Goal: Contribute content: Add original content to the website for others to see

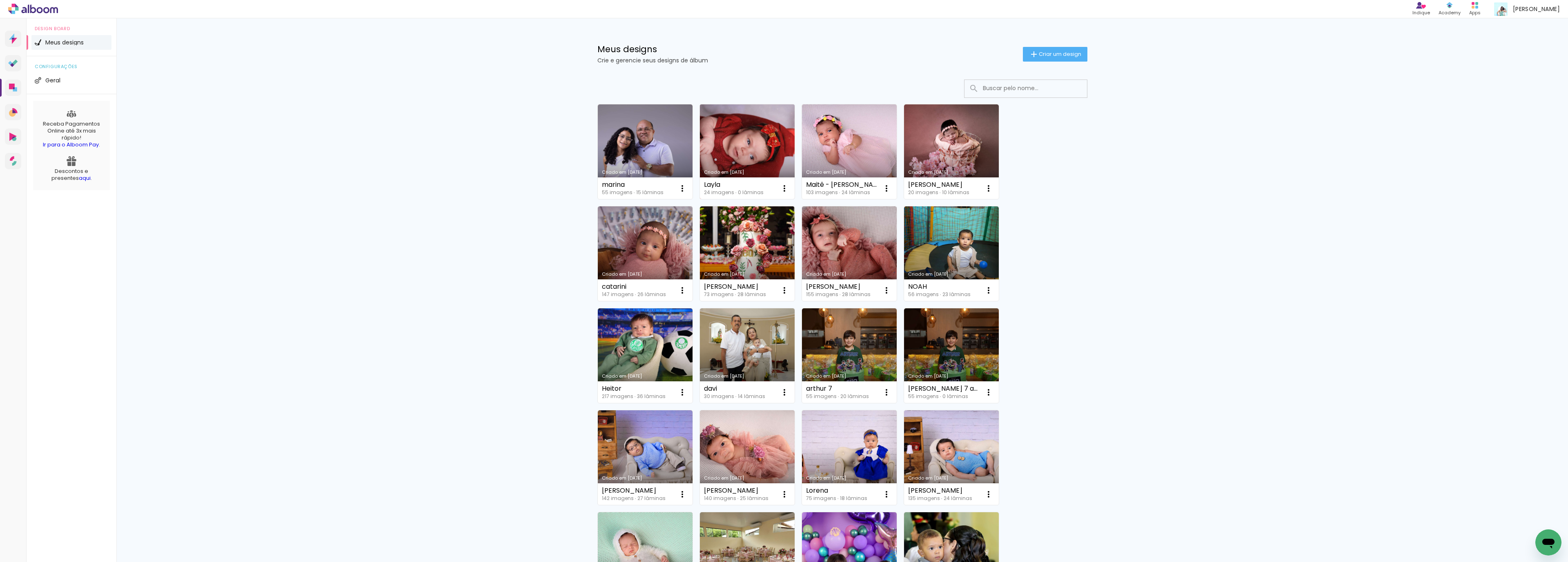
click at [738, 139] on link "Criado em [DATE]" at bounding box center [747, 152] width 95 height 95
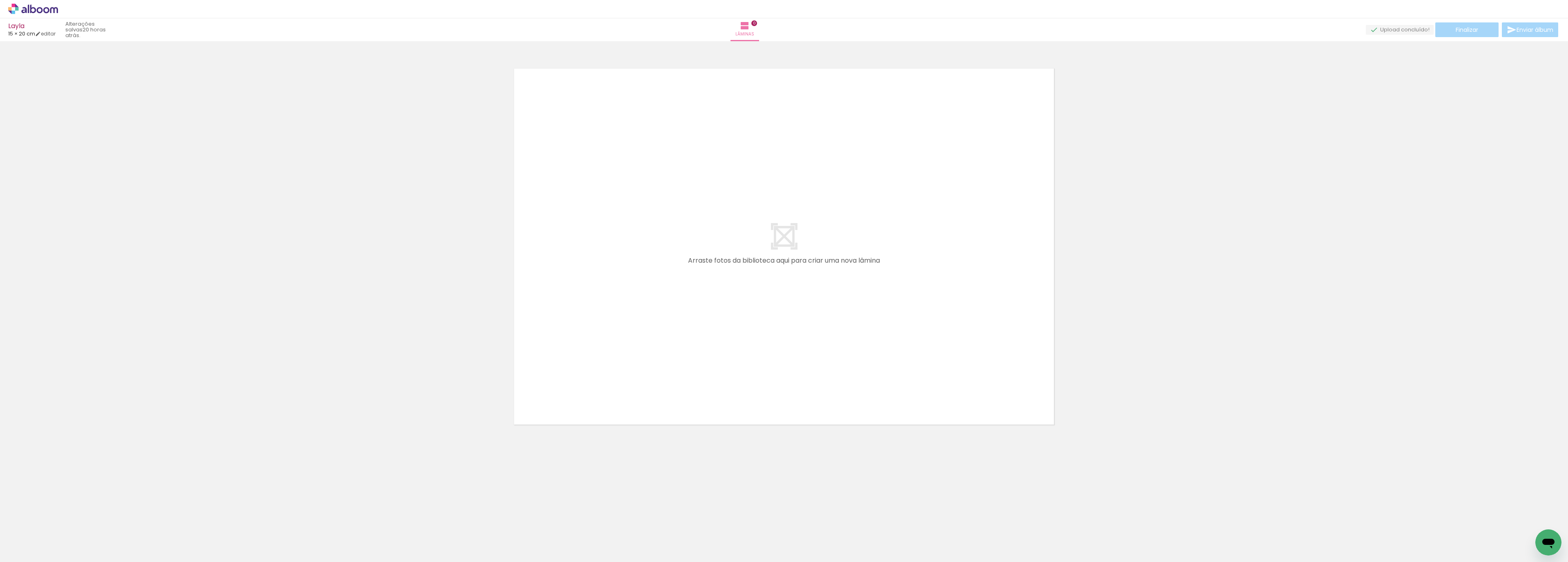
click at [38, 555] on span "Adicionar Fotos" at bounding box center [29, 551] width 24 height 9
click at [0, 0] on input "file" at bounding box center [0, 0] width 0 height 0
click at [32, 552] on span "Adicionar Fotos" at bounding box center [29, 551] width 24 height 9
click at [0, 0] on input "file" at bounding box center [0, 0] width 0 height 0
click at [21, 551] on span "Adicionar Fotos" at bounding box center [29, 551] width 24 height 9
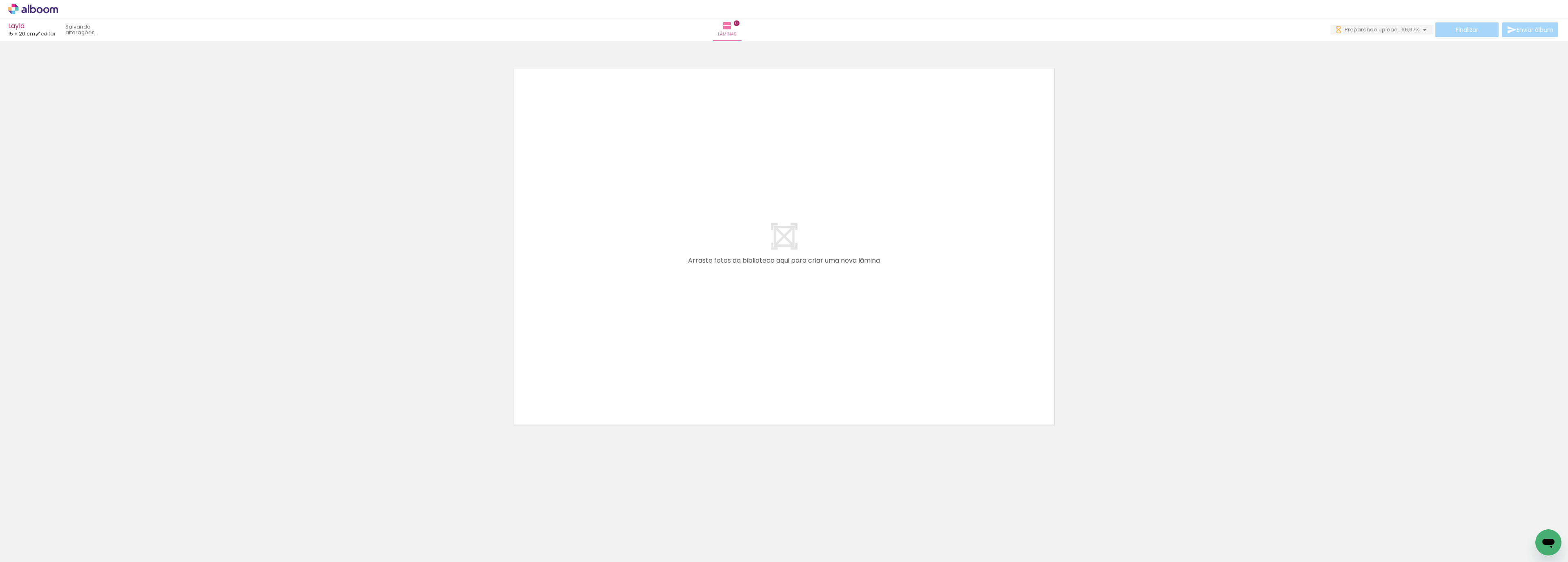
click at [0, 0] on input "file" at bounding box center [0, 0] width 0 height 0
click at [15, 551] on iron-icon at bounding box center [12, 551] width 10 height 10
click at [0, 0] on input "file" at bounding box center [0, 0] width 0 height 0
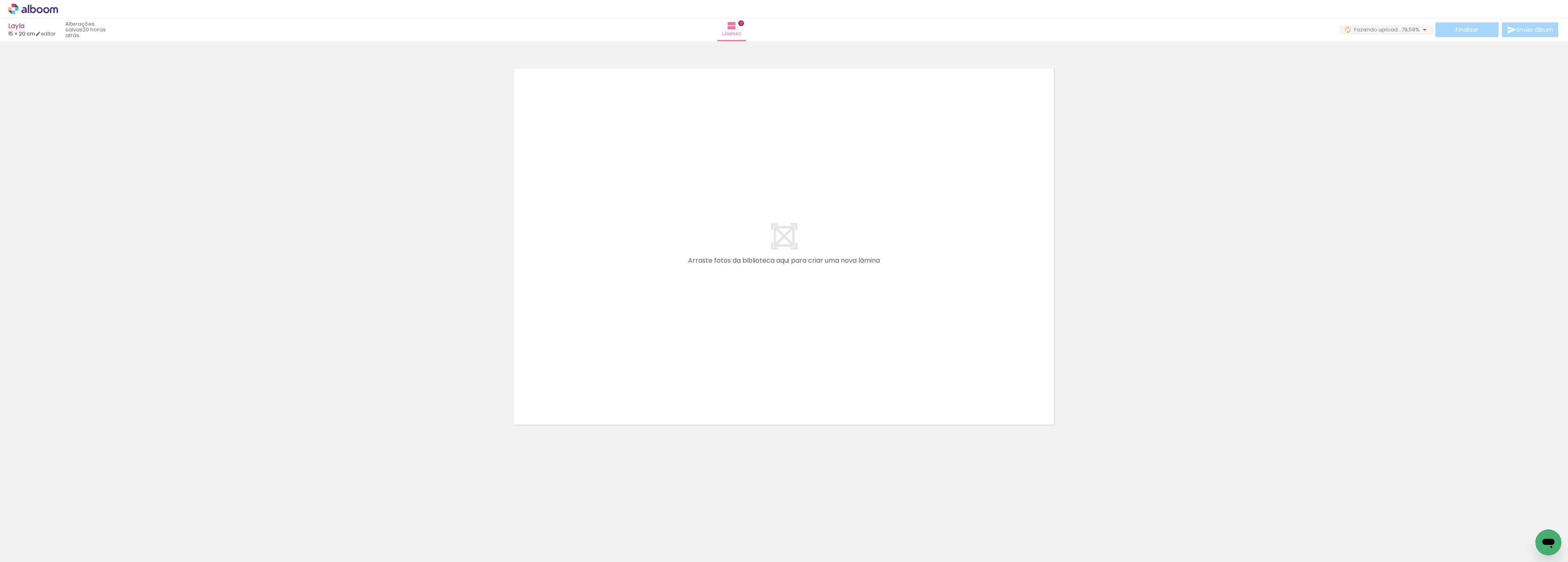
click at [31, 556] on span "Adicionar Fotos" at bounding box center [29, 551] width 24 height 9
click at [0, 0] on input "file" at bounding box center [0, 0] width 0 height 0
click at [10, 553] on iron-icon at bounding box center [12, 551] width 10 height 10
click at [0, 0] on input "file" at bounding box center [0, 0] width 0 height 0
click at [16, 552] on iron-icon at bounding box center [12, 551] width 10 height 10
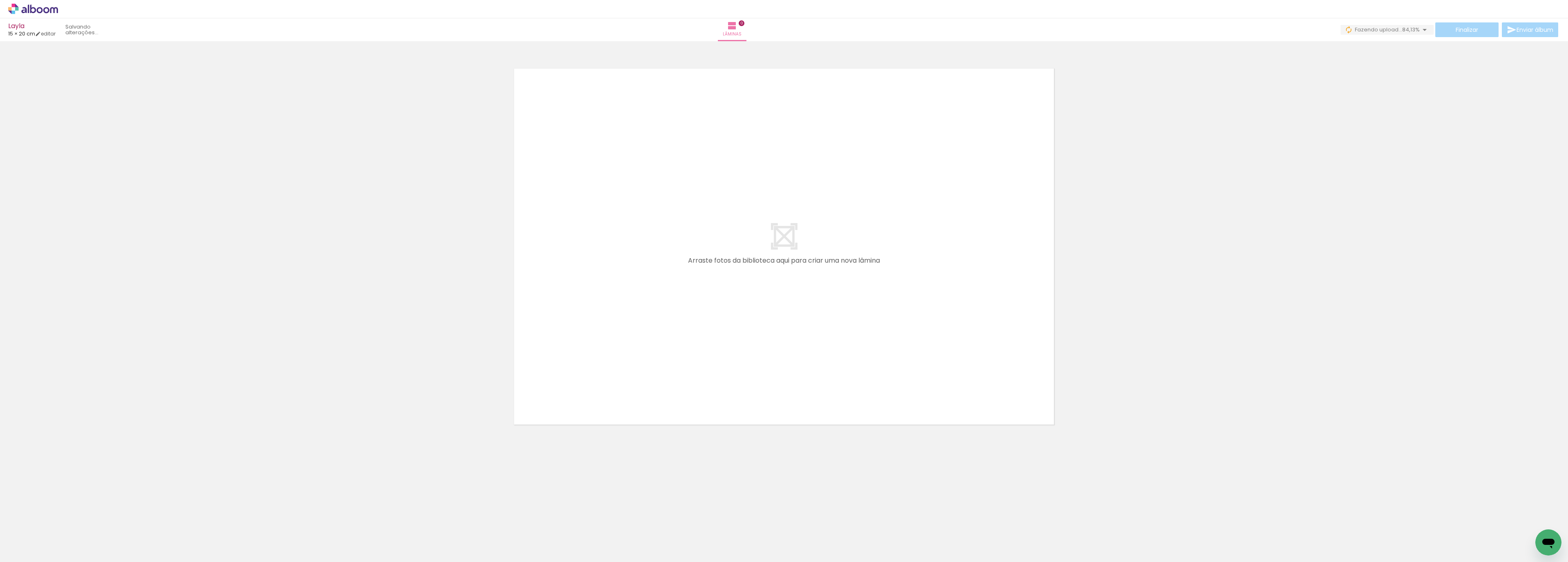
click at [0, 0] on input "file" at bounding box center [0, 0] width 0 height 0
click at [26, 556] on span "Adicionar Fotos" at bounding box center [29, 551] width 24 height 9
click at [0, 0] on input "file" at bounding box center [0, 0] width 0 height 0
click at [32, 552] on span "Adicionar Fotos" at bounding box center [29, 551] width 24 height 9
click at [0, 0] on input "file" at bounding box center [0, 0] width 0 height 0
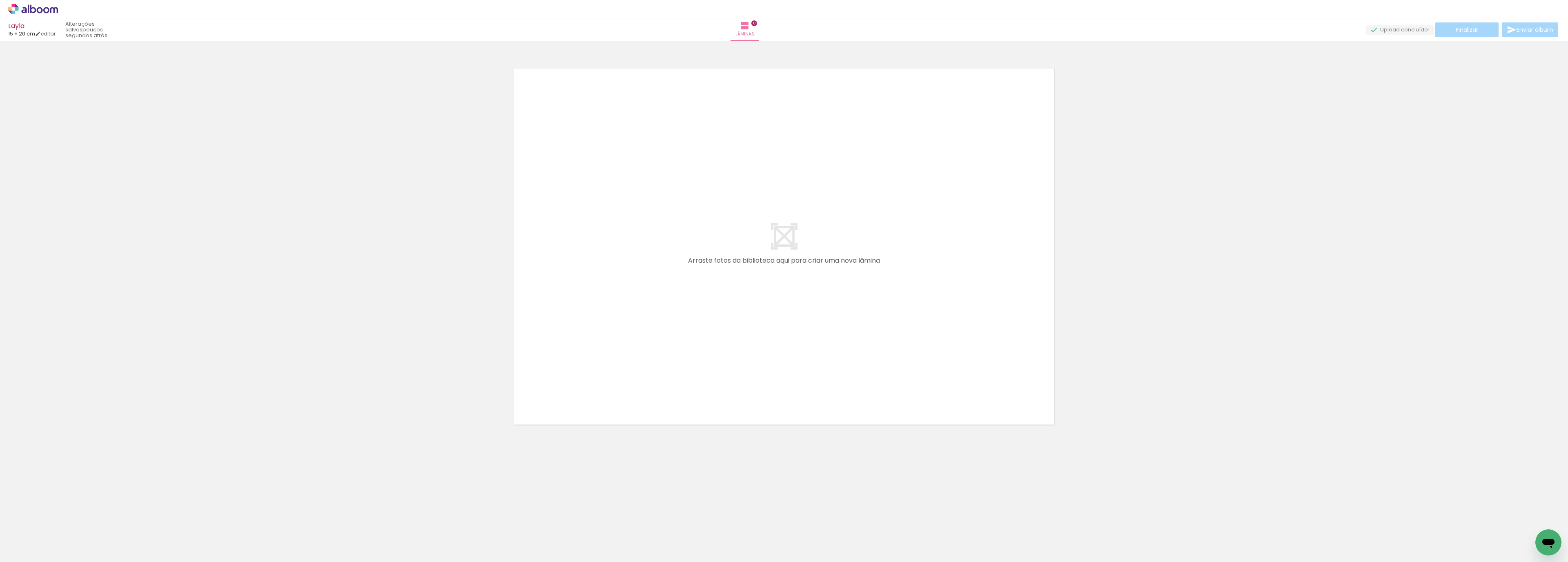
scroll to position [0, 2938]
click at [33, 551] on span "Adicionar Fotos" at bounding box center [29, 551] width 24 height 9
click at [0, 0] on input "file" at bounding box center [0, 0] width 0 height 0
